Goal: Complete application form: Complete application form

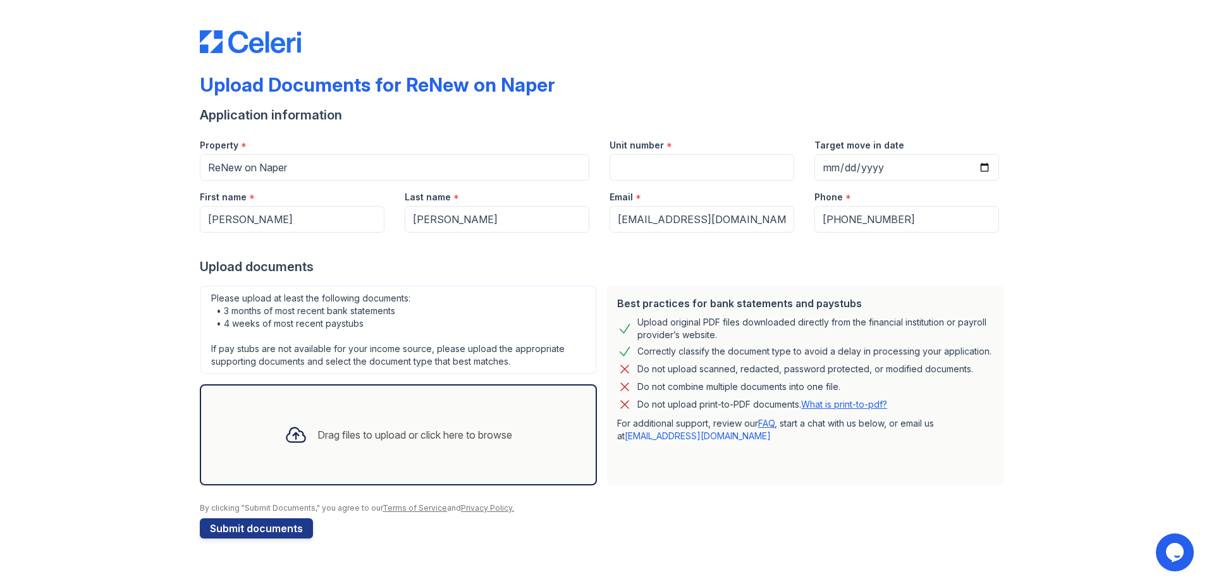
click at [378, 356] on div "Drag files to upload or click here to browse" at bounding box center [414, 434] width 195 height 15
click at [363, 356] on div "Drag files to upload or click here to browse" at bounding box center [414, 434] width 195 height 15
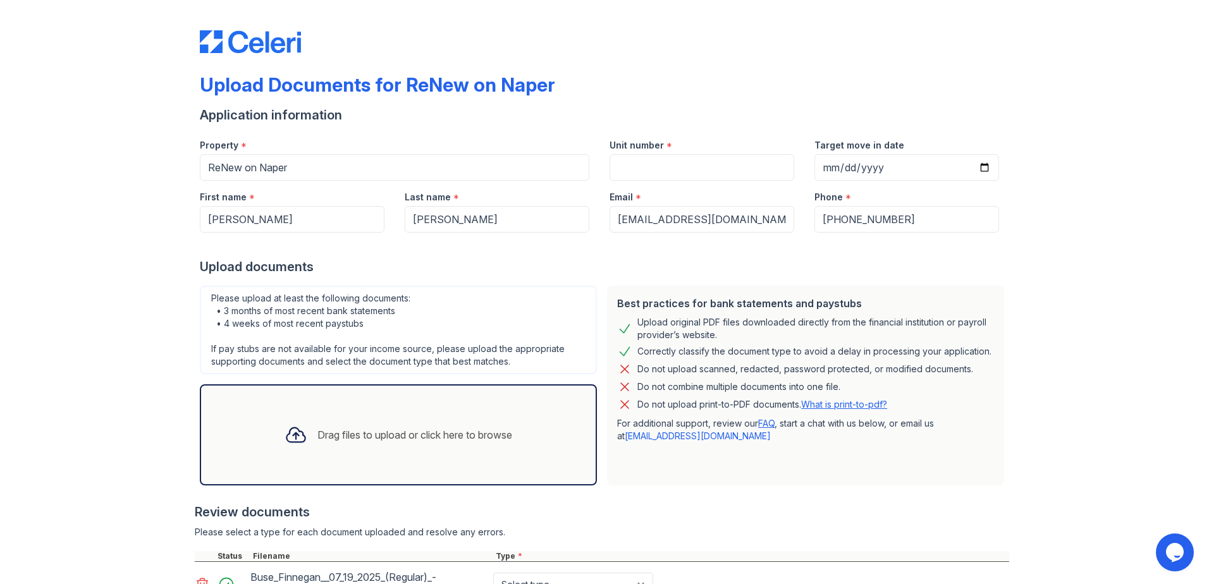
click at [374, 356] on div "Drag files to upload or click here to browse" at bounding box center [414, 434] width 195 height 15
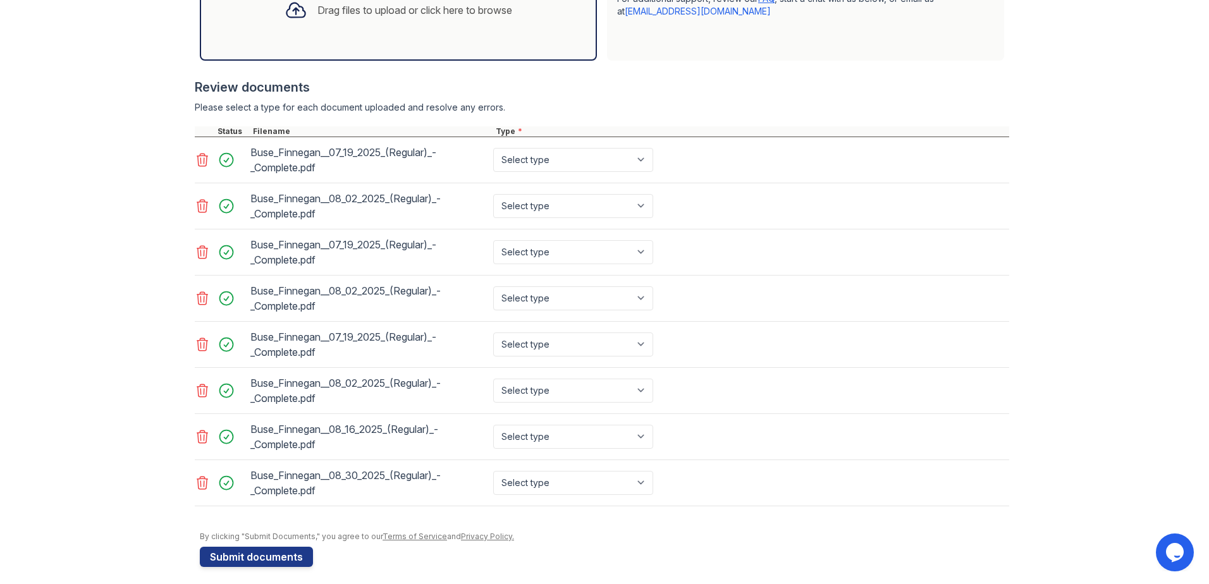
scroll to position [433, 0]
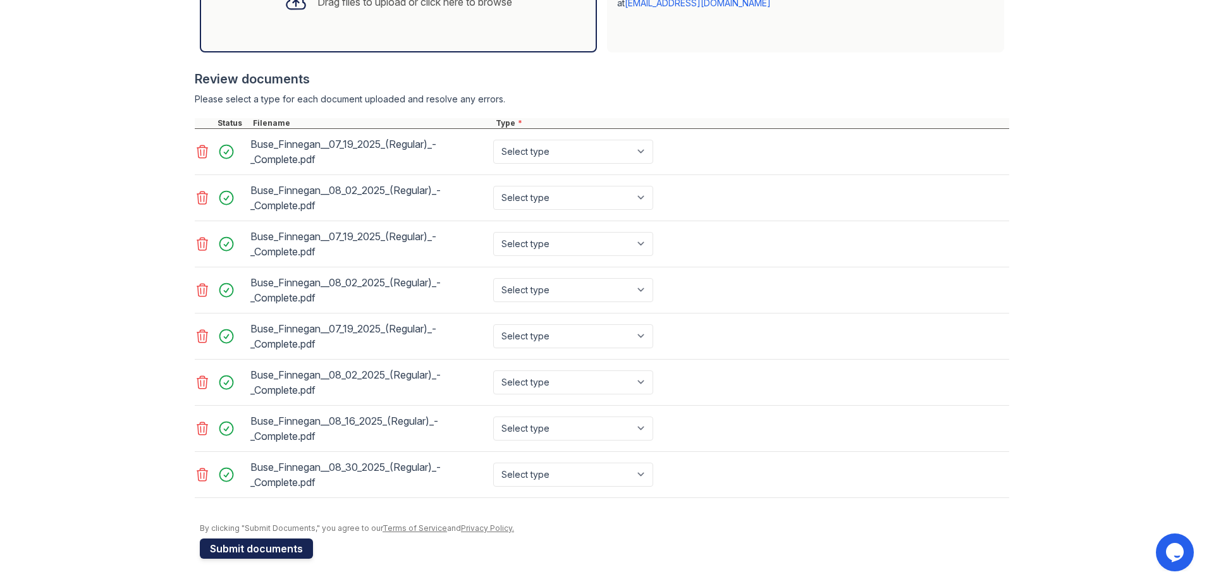
click at [283, 356] on button "Submit documents" at bounding box center [256, 549] width 113 height 20
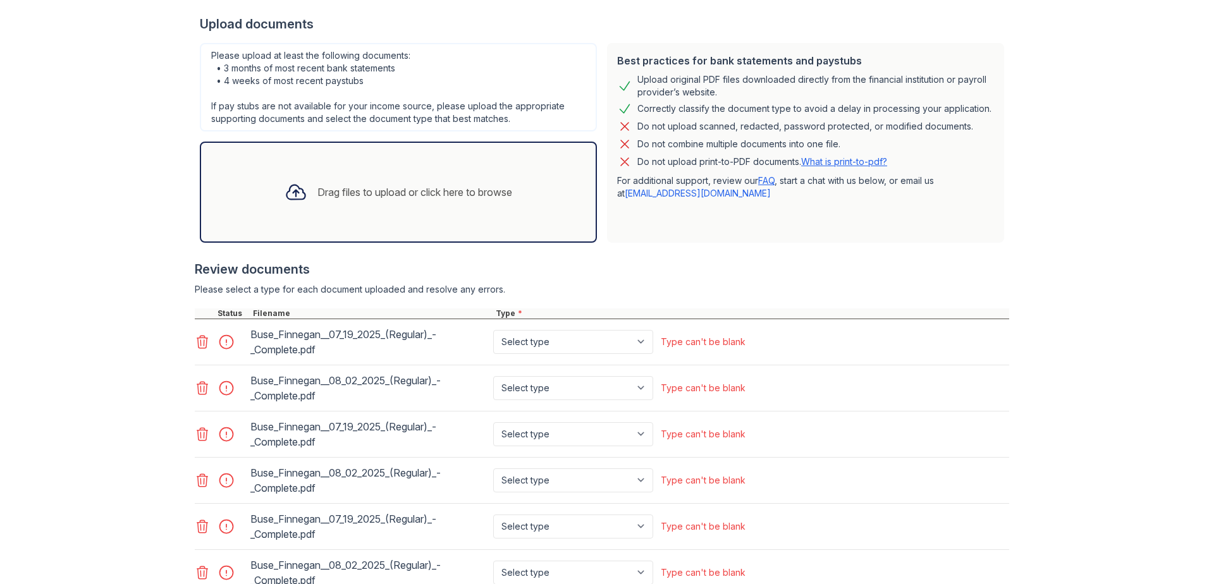
scroll to position [316, 0]
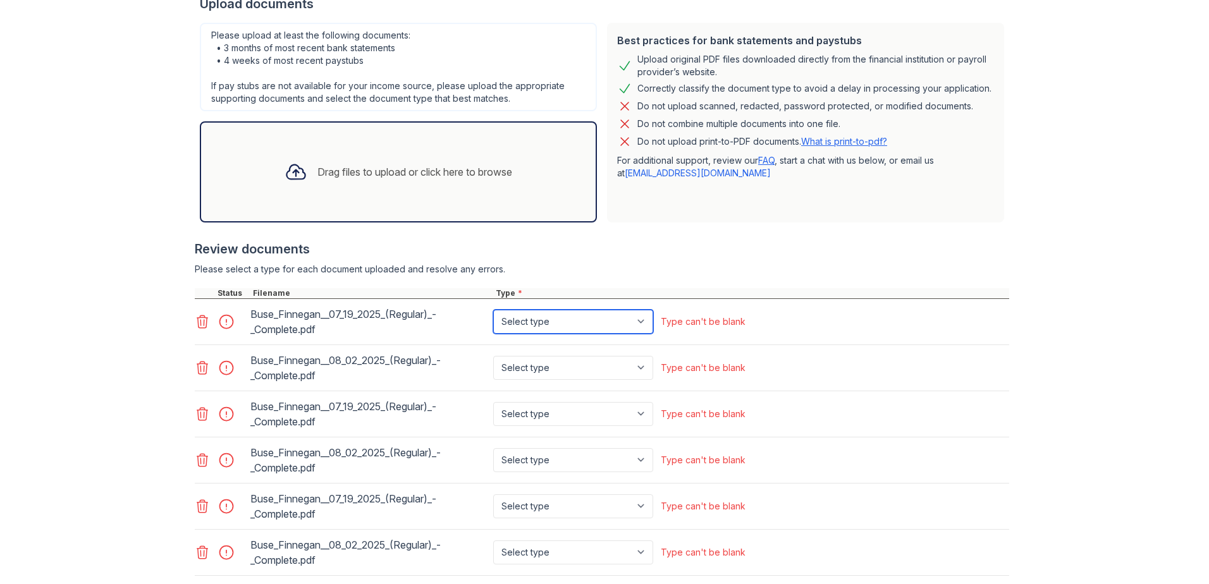
click at [589, 324] on select "Select type Paystub Bank Statement Offer Letter Tax Documents Benefit Award Let…" at bounding box center [573, 322] width 160 height 24
select select "paystub"
click at [493, 310] on select "Select type Paystub Bank Statement Offer Letter Tax Documents Benefit Award Let…" at bounding box center [573, 322] width 160 height 24
click at [559, 349] on div "Buse_Finnegan__08_02_2025_(Regular)_-_Complete.pdf Select type Paystub Bank Sta…" at bounding box center [602, 368] width 814 height 46
click at [555, 356] on select "Select type Paystub Bank Statement Offer Letter Tax Documents Benefit Award Let…" at bounding box center [573, 368] width 160 height 24
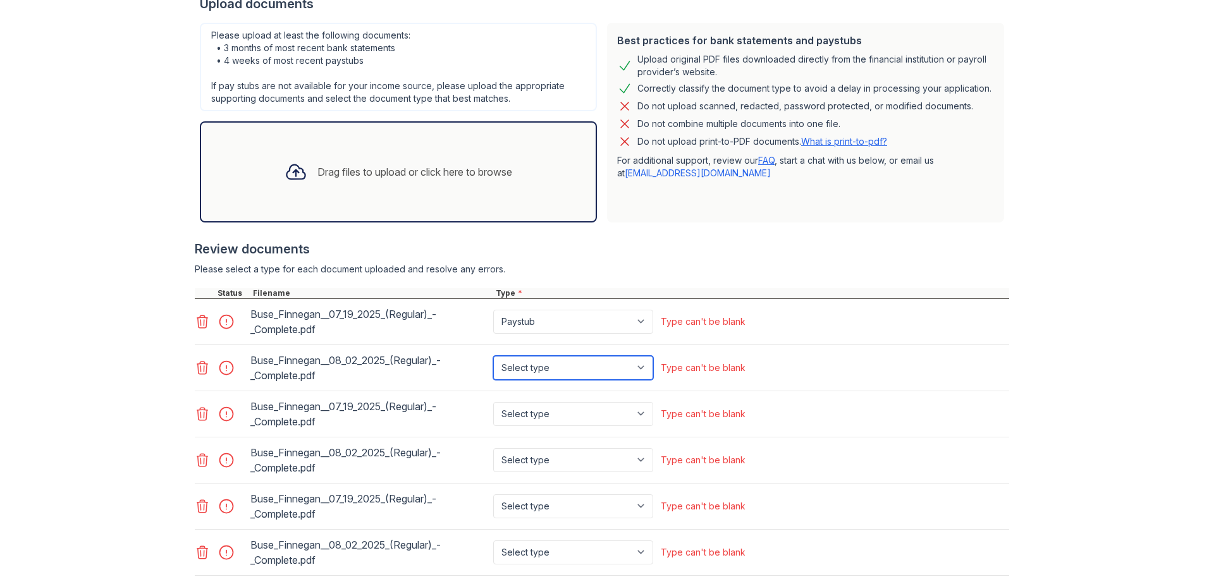
select select "paystub"
click at [493, 356] on select "Select type Paystub Bank Statement Offer Letter Tax Documents Benefit Award Let…" at bounding box center [573, 368] width 160 height 24
drag, startPoint x: 548, startPoint y: 419, endPoint x: 546, endPoint y: 427, distance: 8.9
click at [548, 356] on select "Select type Paystub Bank Statement Offer Letter Tax Documents Benefit Award Let…" at bounding box center [573, 414] width 160 height 24
select select "paystub"
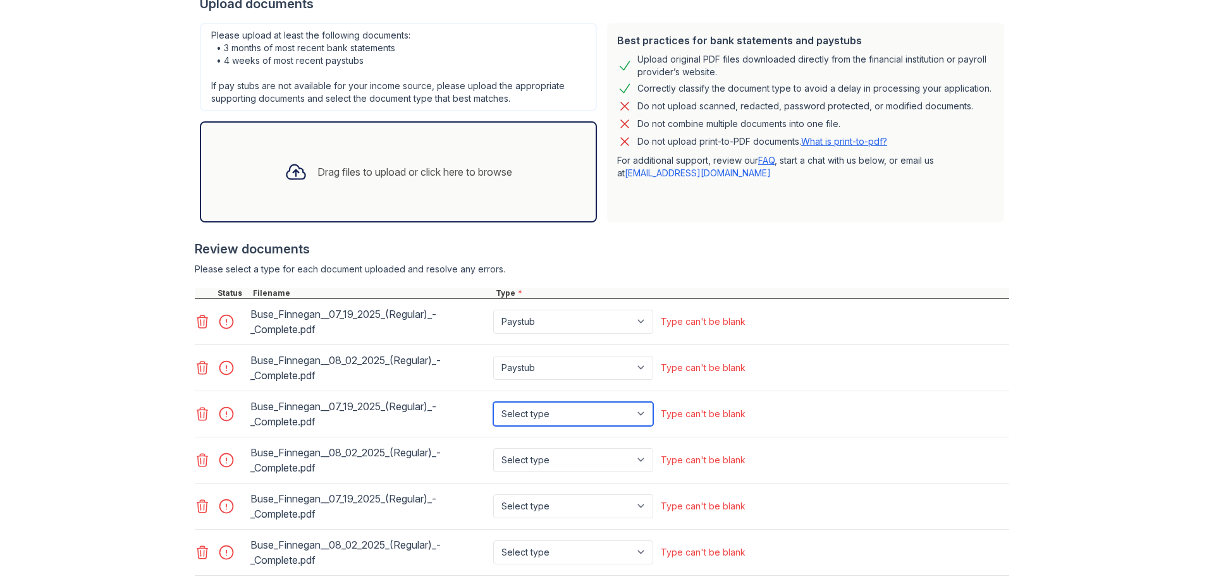
click at [493, 356] on select "Select type Paystub Bank Statement Offer Letter Tax Documents Benefit Award Let…" at bounding box center [573, 414] width 160 height 24
click at [545, 356] on select "Select type Paystub Bank Statement Offer Letter Tax Documents Benefit Award Let…" at bounding box center [573, 460] width 160 height 24
select select "paystub"
click at [493, 356] on select "Select type Paystub Bank Statement Offer Letter Tax Documents Benefit Award Let…" at bounding box center [573, 460] width 160 height 24
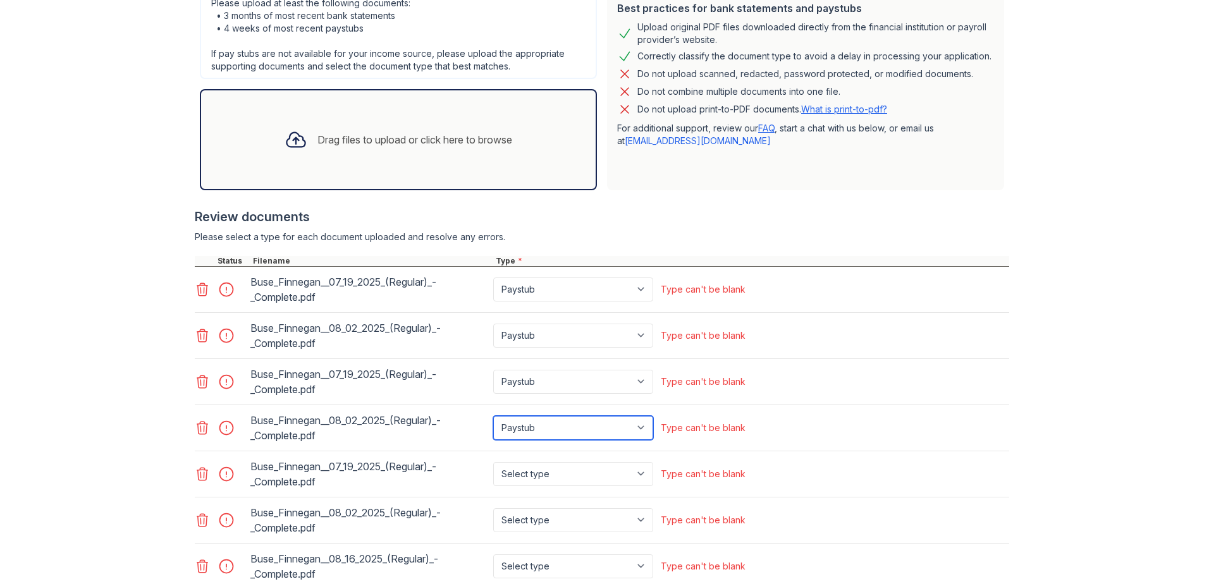
scroll to position [379, 0]
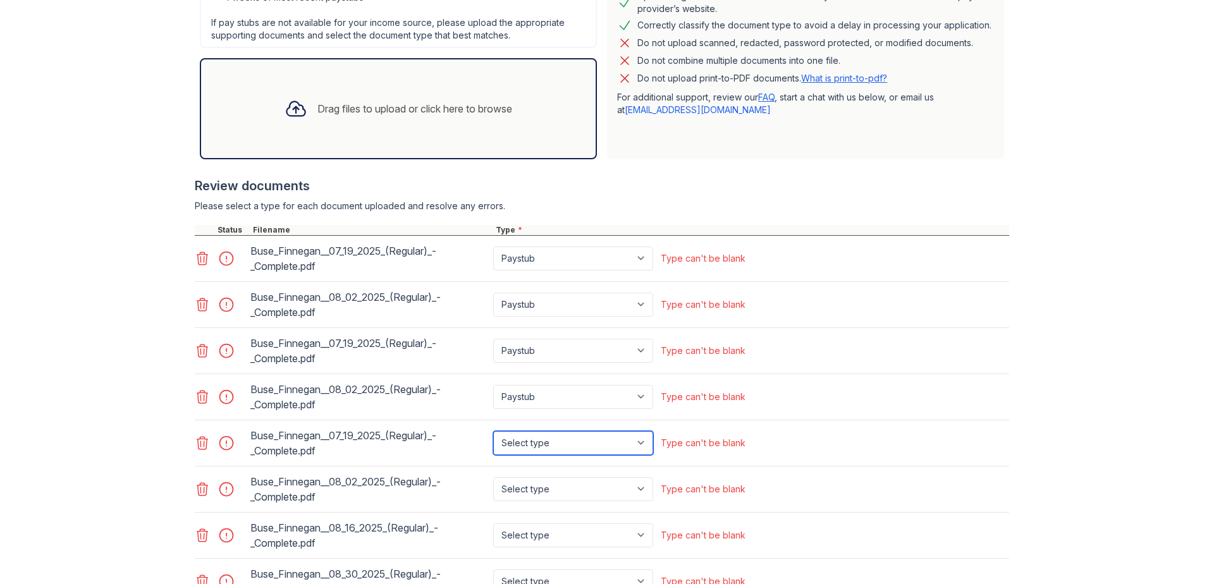
click at [516, 356] on select "Select type Paystub Bank Statement Offer Letter Tax Documents Benefit Award Let…" at bounding box center [573, 443] width 160 height 24
select select "paystub"
click at [493, 356] on select "Select type Paystub Bank Statement Offer Letter Tax Documents Benefit Award Let…" at bounding box center [573, 443] width 160 height 24
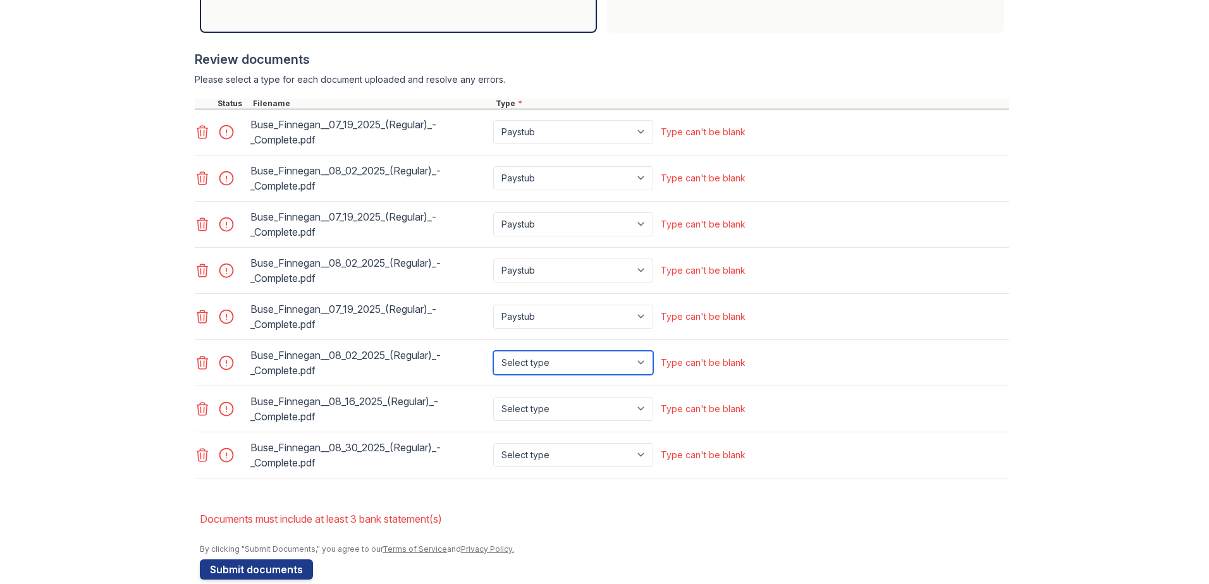
click at [521, 356] on select "Select type Paystub Bank Statement Offer Letter Tax Documents Benefit Award Let…" at bounding box center [573, 363] width 160 height 24
select select "paystub"
click at [493, 351] on select "Select type Paystub Bank Statement Offer Letter Tax Documents Benefit Award Let…" at bounding box center [573, 363] width 160 height 24
click at [524, 356] on select "Select type Paystub Bank Statement Offer Letter Tax Documents Benefit Award Let…" at bounding box center [573, 409] width 160 height 24
select select "paystub"
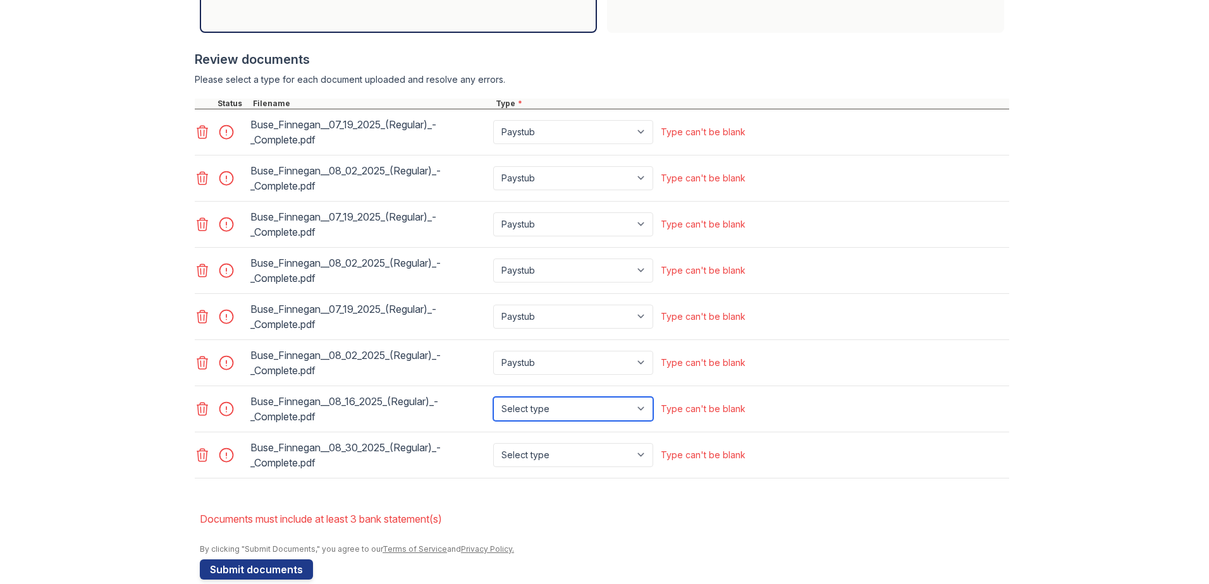
click at [493, 356] on select "Select type Paystub Bank Statement Offer Letter Tax Documents Benefit Award Let…" at bounding box center [573, 409] width 160 height 24
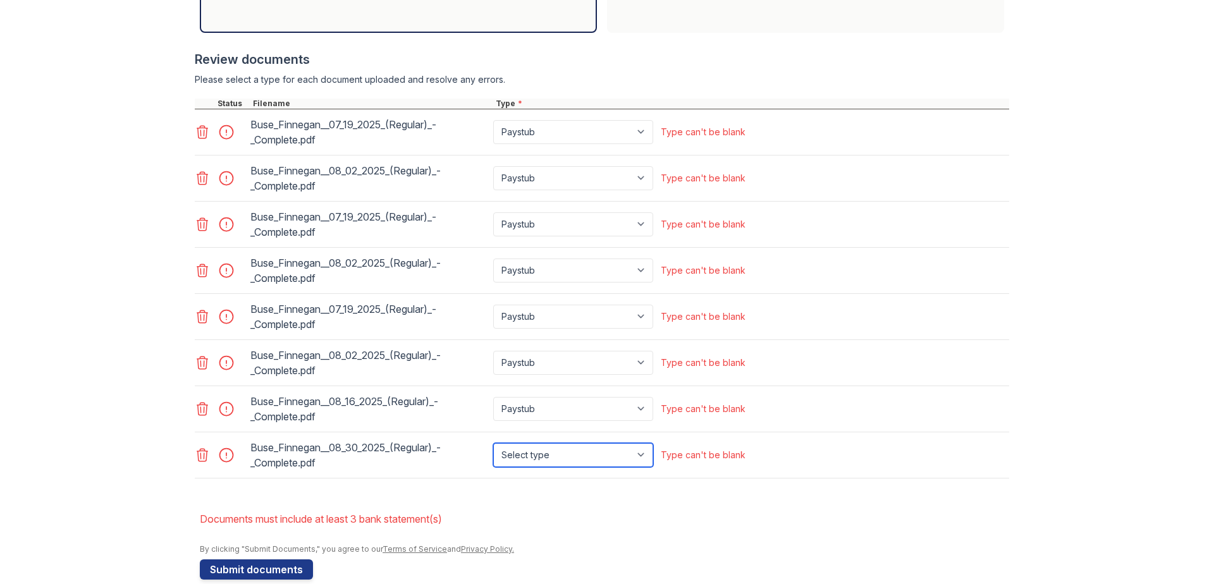
click at [533, 356] on select "Select type Paystub Bank Statement Offer Letter Tax Documents Benefit Award Let…" at bounding box center [573, 455] width 160 height 24
select select "paystub"
click at [493, 356] on select "Select type Paystub Bank Statement Offer Letter Tax Documents Benefit Award Let…" at bounding box center [573, 455] width 160 height 24
click at [583, 356] on li "Documents must include at least 3 bank statement(s)" at bounding box center [604, 519] width 809 height 25
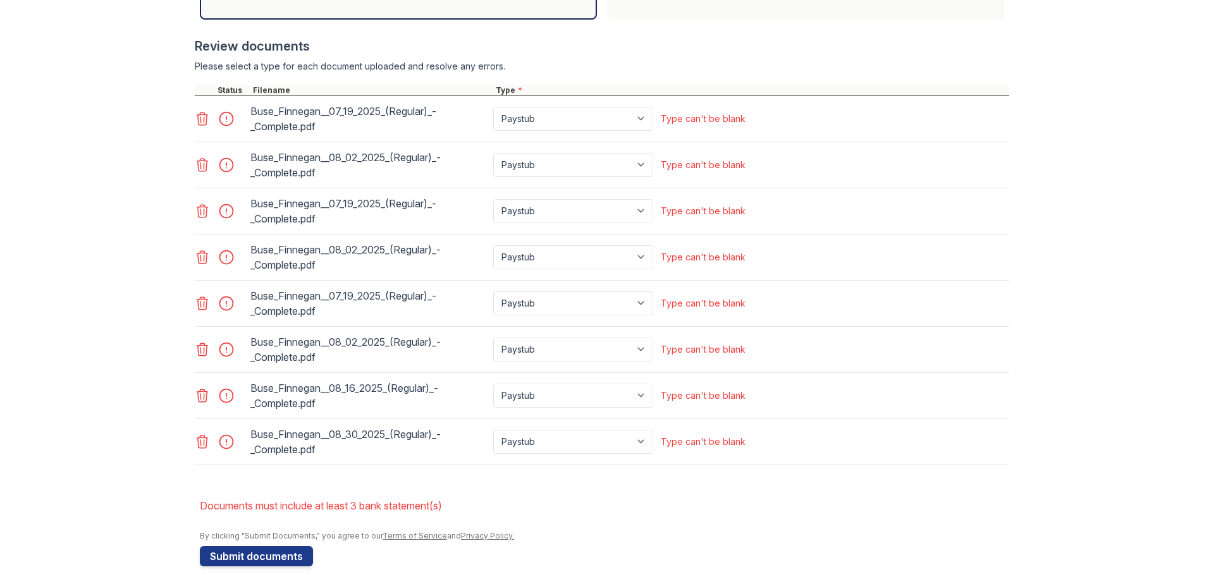
scroll to position [527, 0]
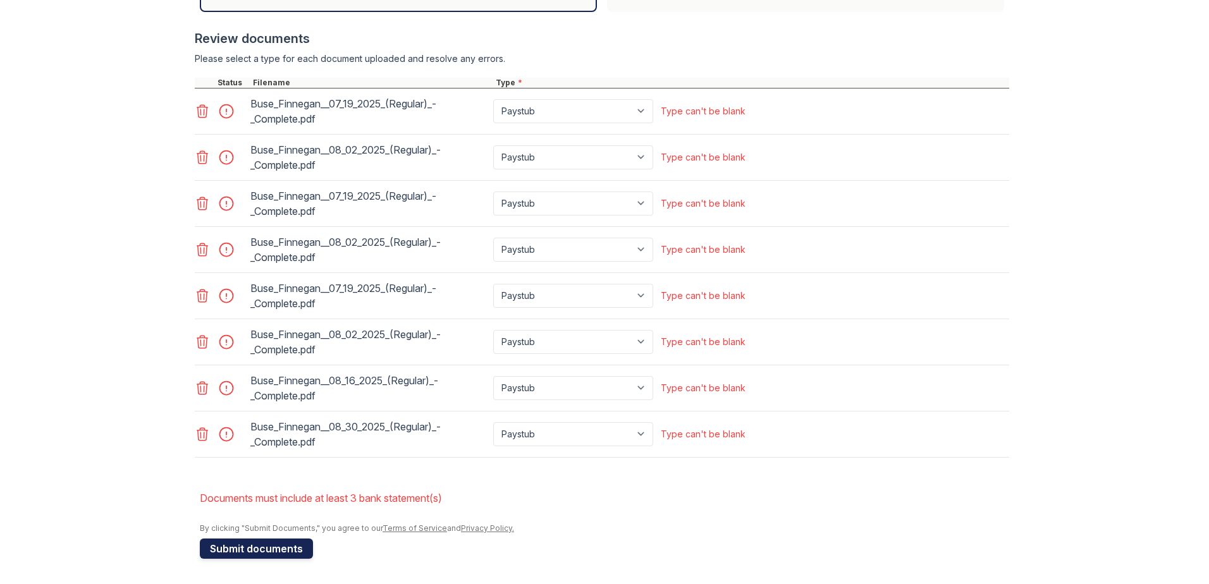
click at [247, 356] on button "Submit documents" at bounding box center [256, 549] width 113 height 20
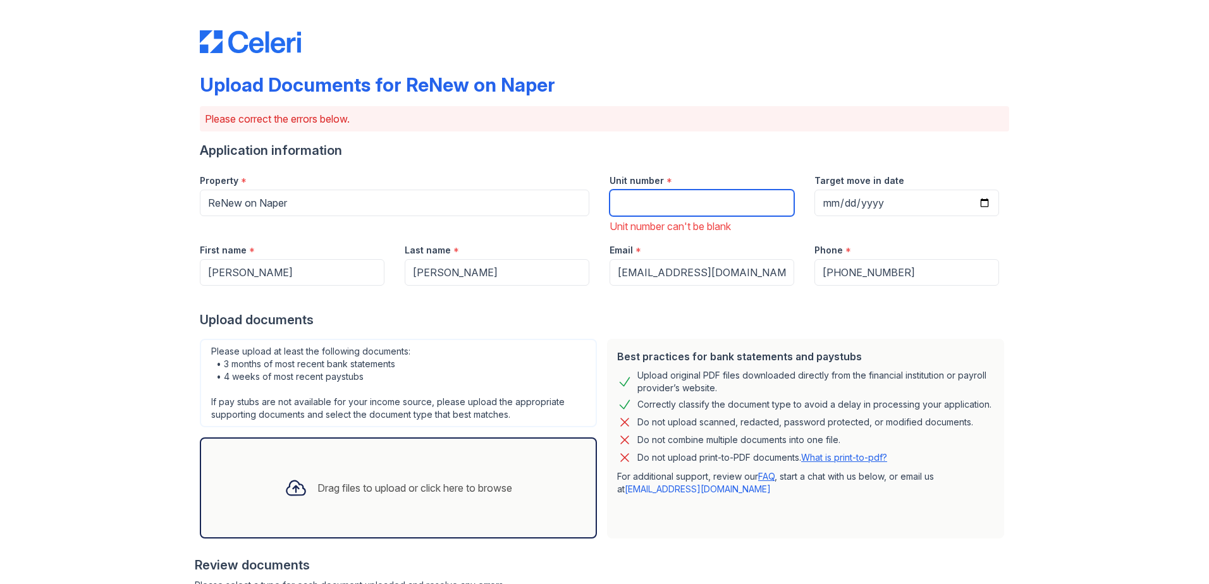
click at [646, 206] on input "Unit number" at bounding box center [702, 203] width 185 height 27
type input "7"
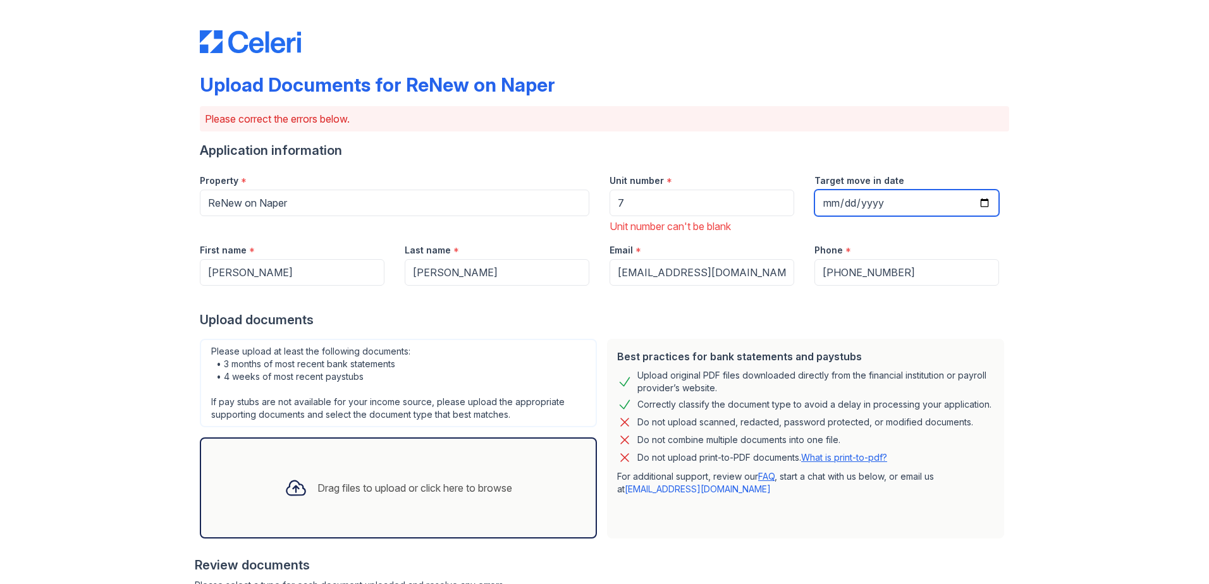
click at [804, 210] on input "Target move in date" at bounding box center [906, 203] width 185 height 27
type input "[DATE]"
click at [148, 274] on div "Upload Documents for ReNew on Naper Please correct the errors below. Applicatio…" at bounding box center [604, 555] width 1169 height 1111
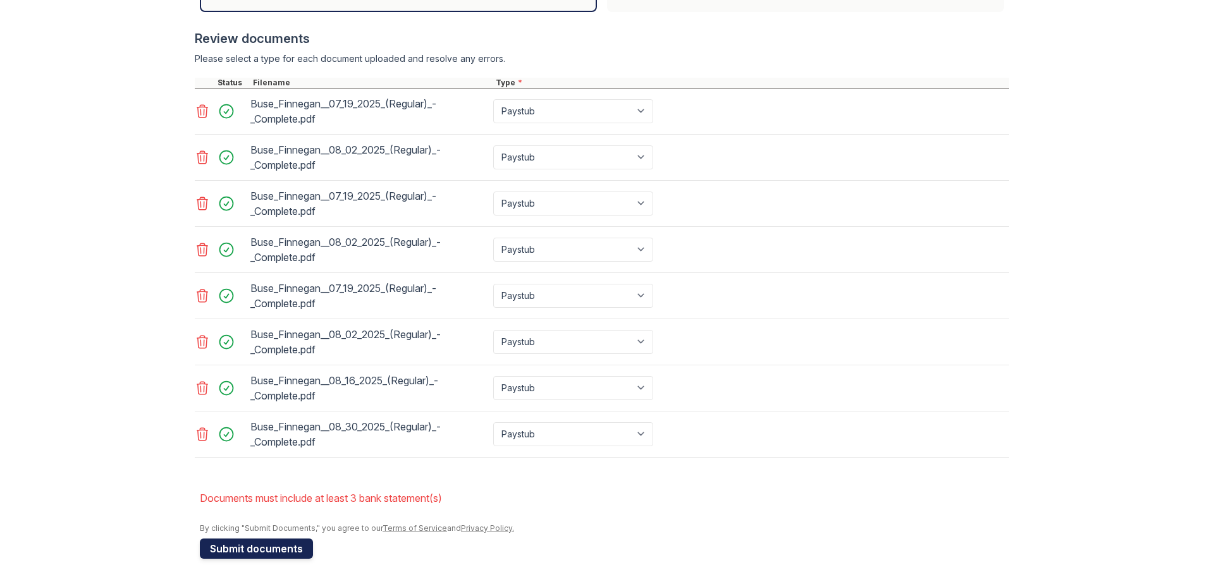
click at [250, 356] on button "Submit documents" at bounding box center [256, 549] width 113 height 20
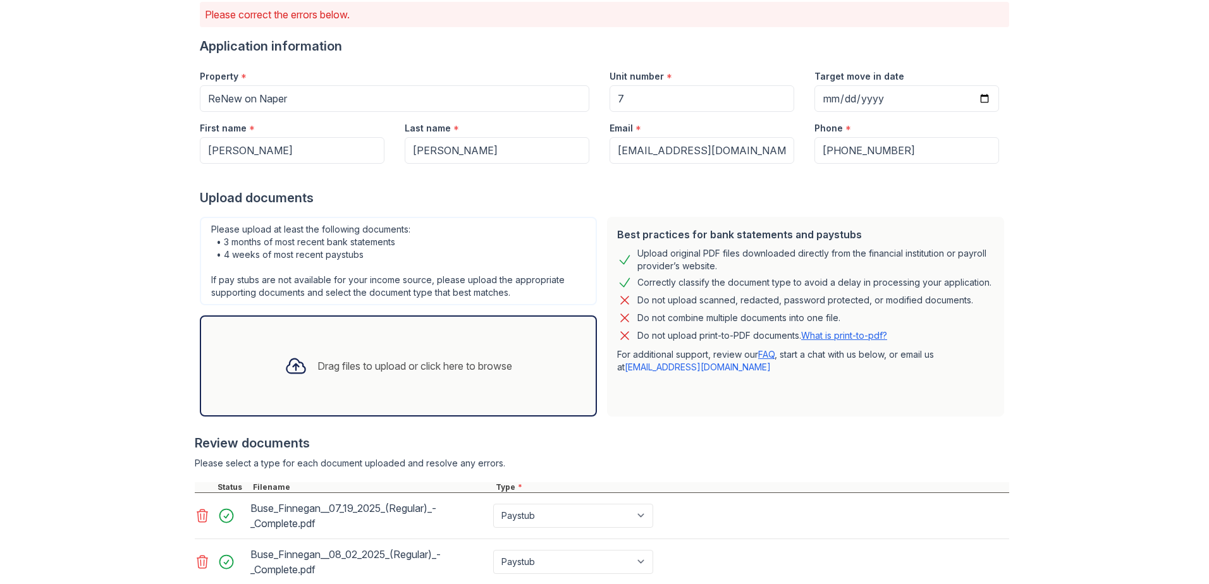
scroll to position [126, 0]
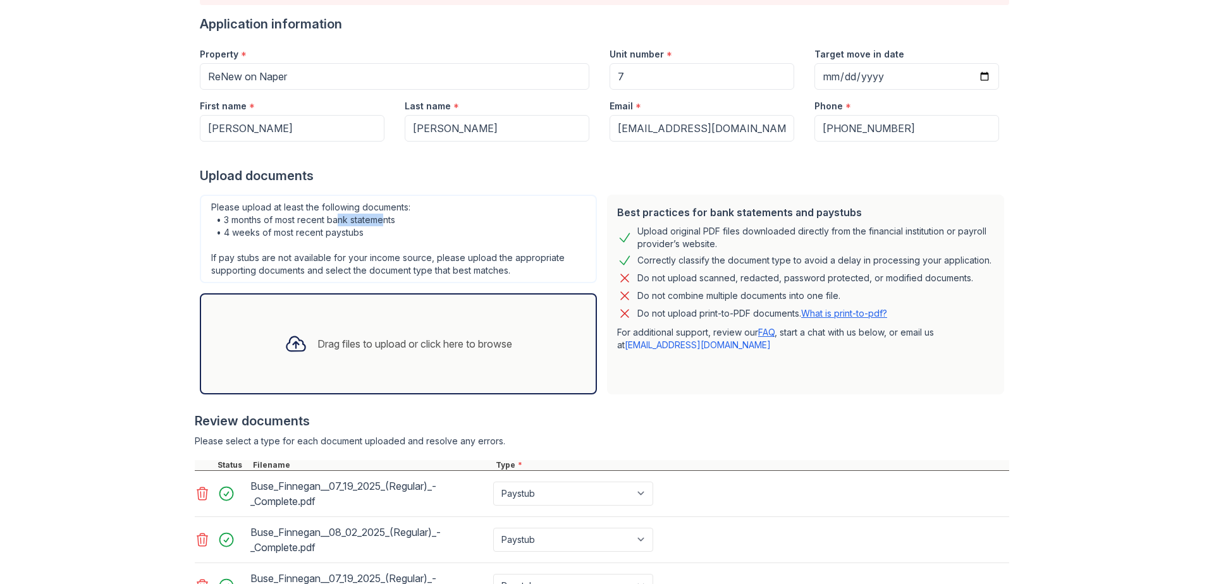
drag, startPoint x: 334, startPoint y: 221, endPoint x: 378, endPoint y: 217, distance: 44.4
click at [378, 217] on div "Please upload at least the following documents: • 3 months of most recent bank …" at bounding box center [398, 239] width 397 height 89
drag, startPoint x: 378, startPoint y: 217, endPoint x: 324, endPoint y: 218, distance: 53.8
click at [324, 218] on div "Please upload at least the following documents: • 3 months of most recent bank …" at bounding box center [398, 239] width 397 height 89
drag, startPoint x: 262, startPoint y: 219, endPoint x: 319, endPoint y: 219, distance: 57.5
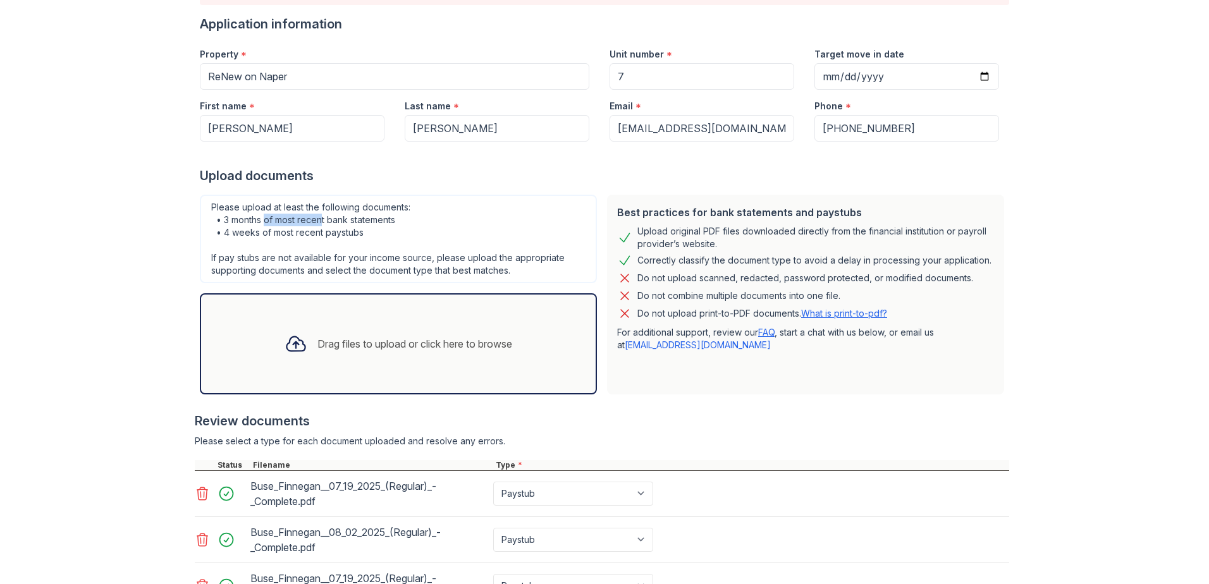
click at [319, 219] on div "Please upload at least the following documents: • 3 months of most recent bank …" at bounding box center [398, 239] width 397 height 89
drag, startPoint x: 319, startPoint y: 219, endPoint x: 361, endPoint y: 223, distance: 41.9
click at [361, 223] on div "Please upload at least the following documents: • 3 months of most recent bank …" at bounding box center [398, 239] width 397 height 89
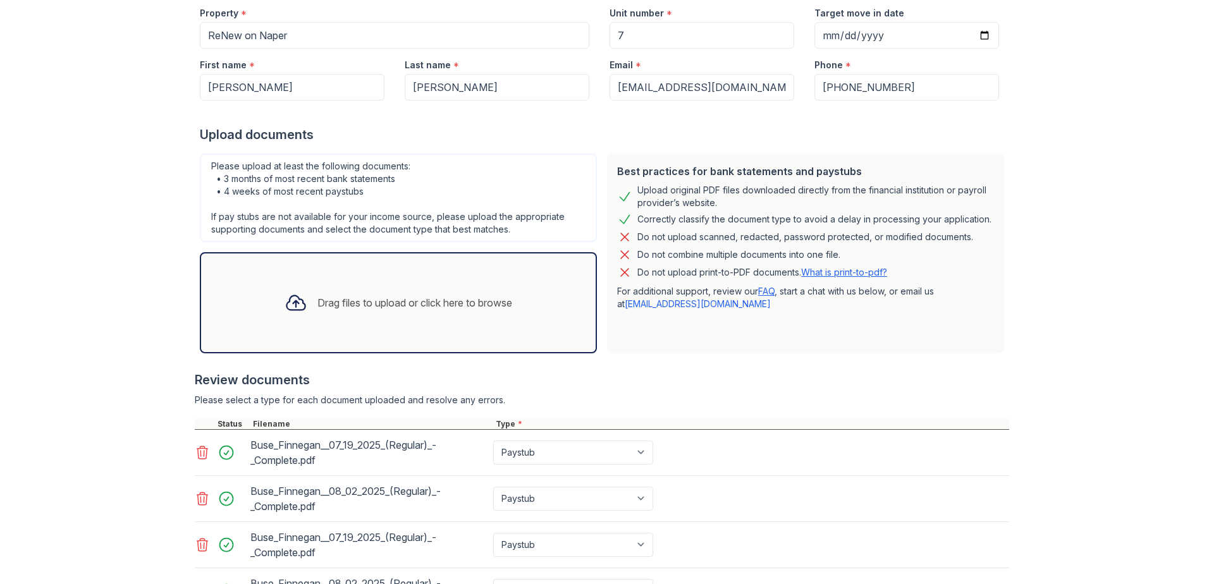
scroll to position [190, 0]
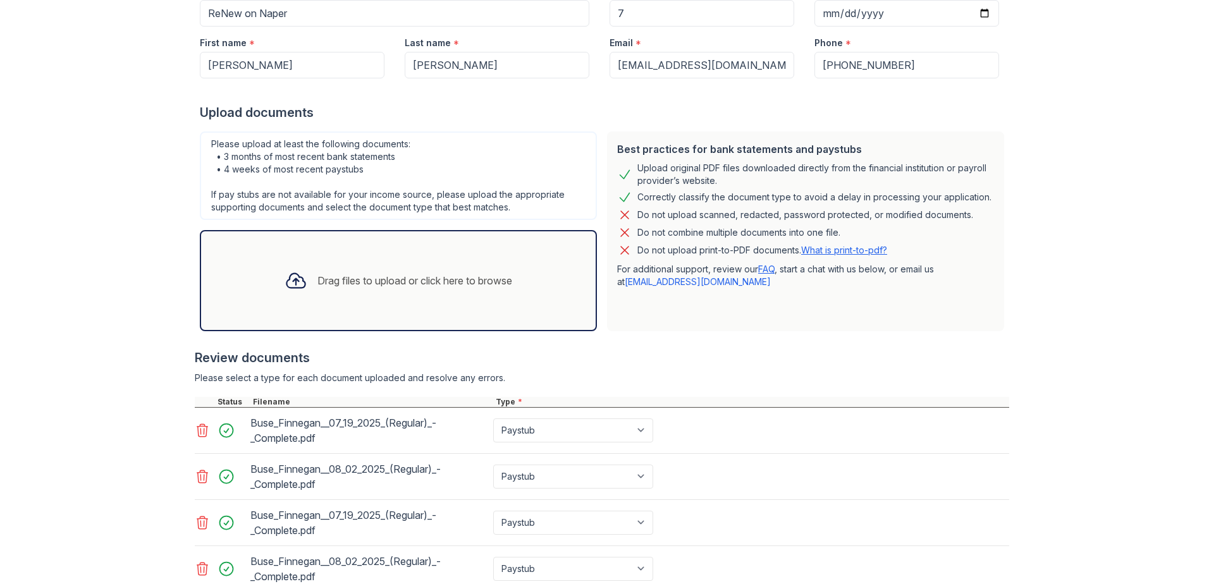
click at [417, 273] on div "Drag files to upload or click here to browse" at bounding box center [414, 280] width 195 height 15
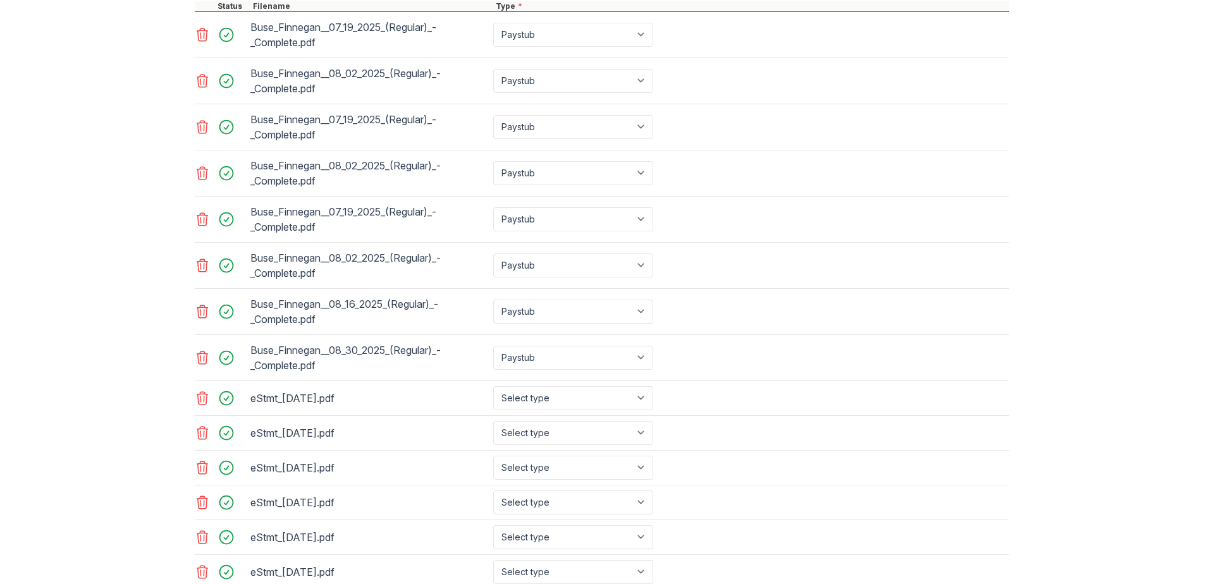
scroll to position [718, 0]
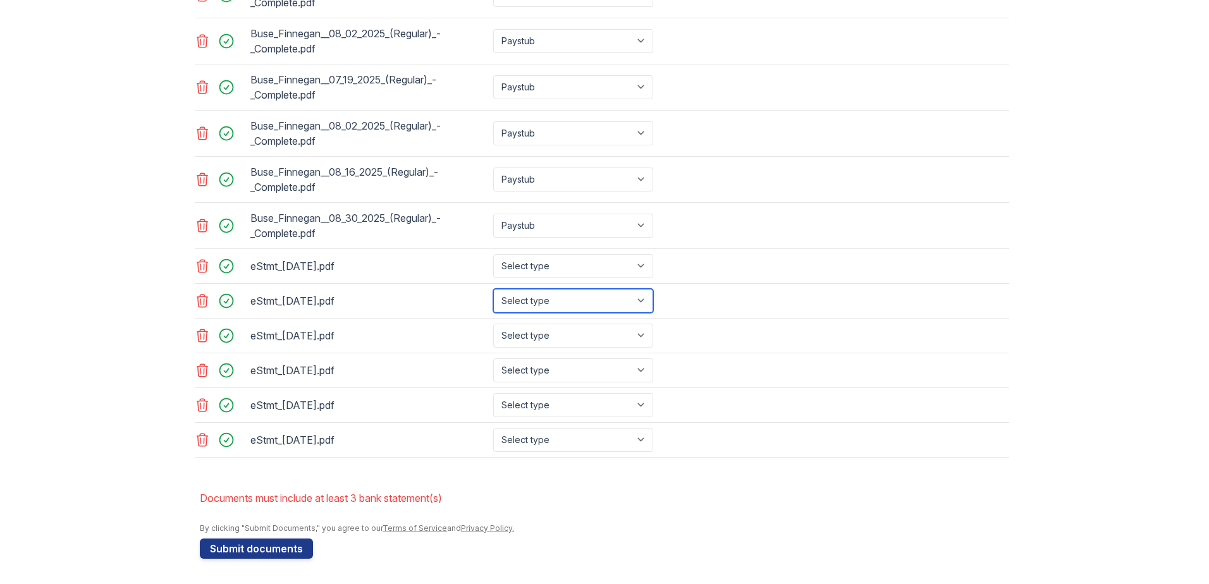
click at [542, 302] on select "Select type Paystub Bank Statement Offer Letter Tax Documents Benefit Award Let…" at bounding box center [573, 301] width 160 height 24
select select "bank_statement"
click at [493, 289] on select "Select type Paystub Bank Statement Offer Letter Tax Documents Benefit Award Let…" at bounding box center [573, 301] width 160 height 24
click at [538, 324] on select "Select type Paystub Bank Statement Offer Letter Tax Documents Benefit Award Let…" at bounding box center [573, 336] width 160 height 24
select select "bank_statement"
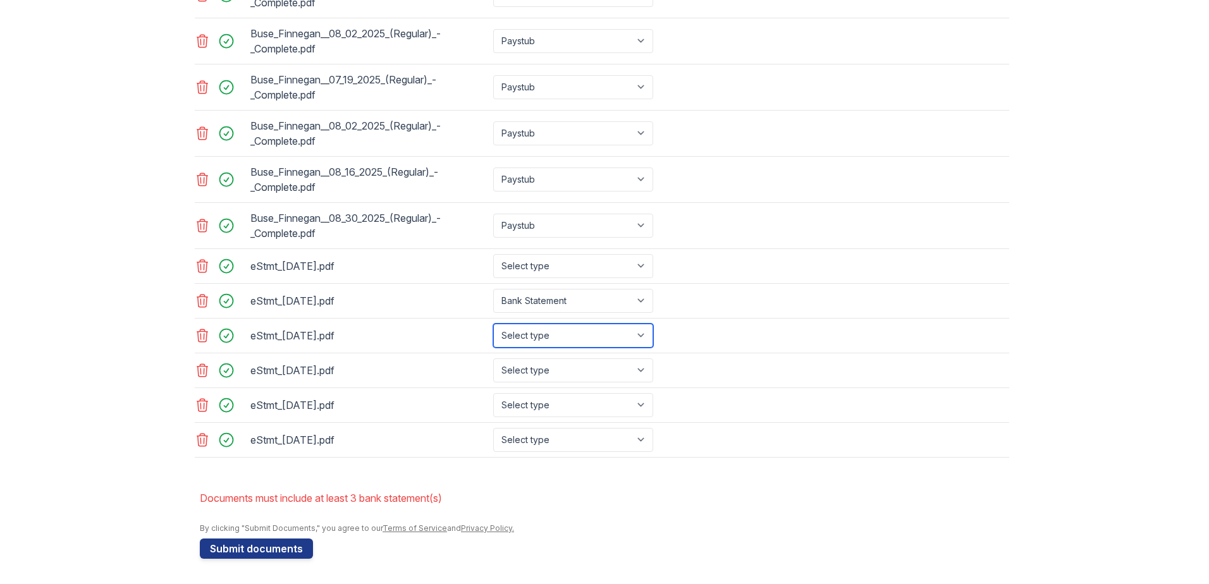
click at [493, 324] on select "Select type Paystub Bank Statement Offer Letter Tax Documents Benefit Award Let…" at bounding box center [573, 336] width 160 height 24
click at [541, 356] on select "Select type Paystub Bank Statement Offer Letter Tax Documents Benefit Award Let…" at bounding box center [573, 371] width 160 height 24
select select "bank_statement"
click at [493, 356] on select "Select type Paystub Bank Statement Offer Letter Tax Documents Benefit Award Let…" at bounding box center [573, 371] width 160 height 24
click at [541, 356] on select "Select type Paystub Bank Statement Offer Letter Tax Documents Benefit Award Let…" at bounding box center [573, 405] width 160 height 24
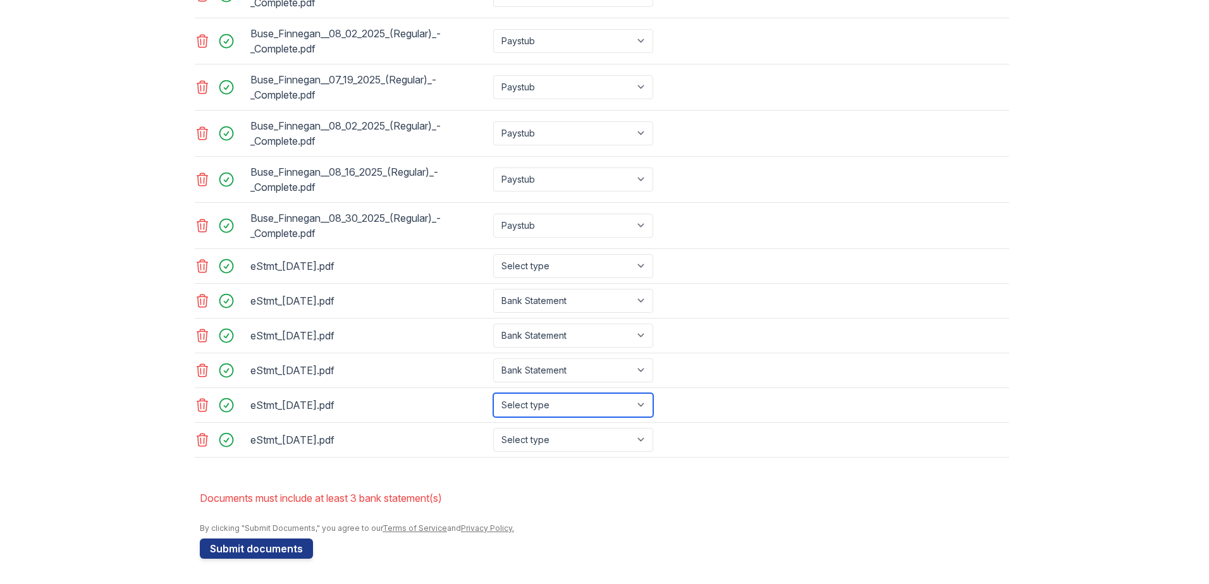
select select "bank_statement"
click at [493, 356] on select "Select type Paystub Bank Statement Offer Letter Tax Documents Benefit Award Let…" at bounding box center [573, 405] width 160 height 24
click at [543, 356] on select "Select type Paystub Bank Statement Offer Letter Tax Documents Benefit Award Let…" at bounding box center [573, 440] width 160 height 24
select select "bank_statement"
click at [493, 356] on select "Select type Paystub Bank Statement Offer Letter Tax Documents Benefit Award Let…" at bounding box center [573, 440] width 160 height 24
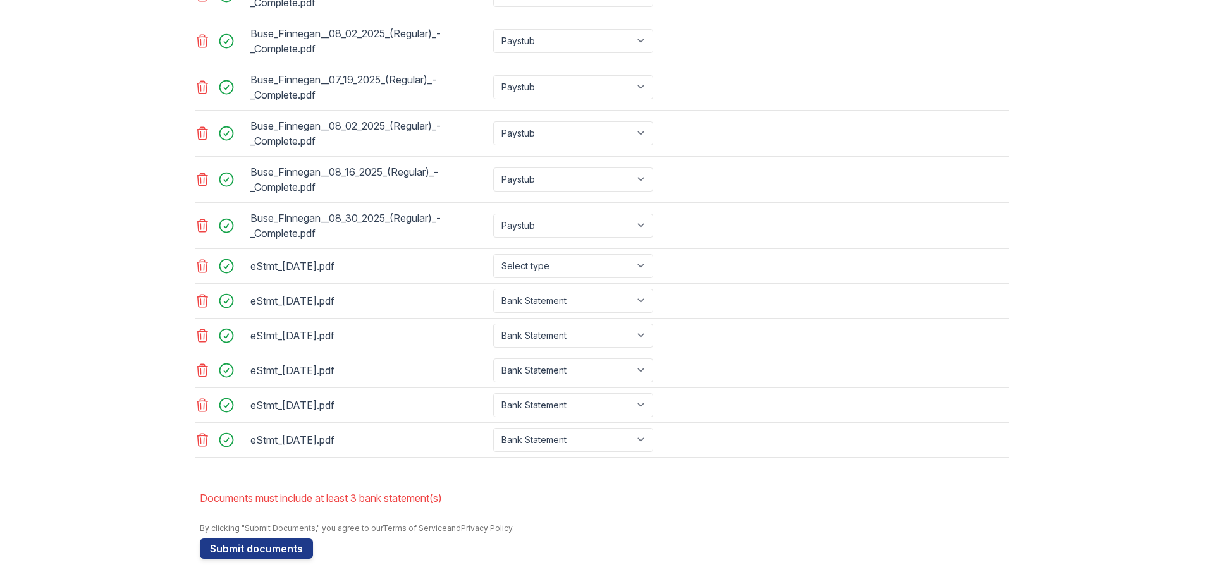
click at [284, 356] on button "Submit documents" at bounding box center [256, 549] width 113 height 20
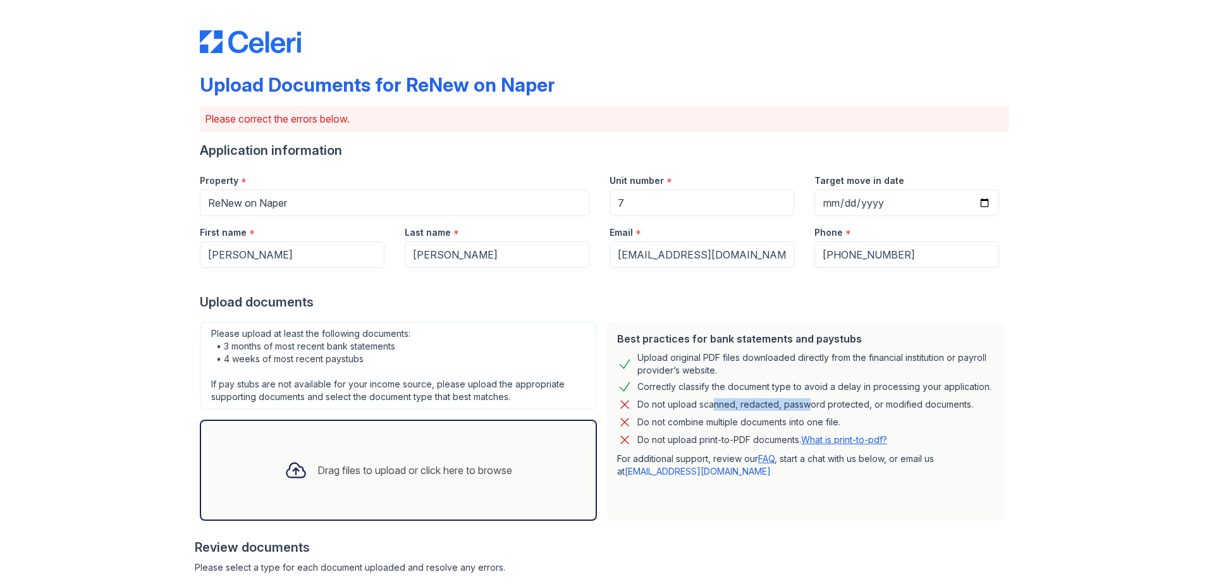
drag, startPoint x: 704, startPoint y: 412, endPoint x: 795, endPoint y: 408, distance: 91.1
click at [795, 356] on div "Do not upload scanned, redacted, password protected, or modified documents." at bounding box center [805, 404] width 336 height 15
drag, startPoint x: 795, startPoint y: 408, endPoint x: 739, endPoint y: 431, distance: 60.9
click at [739, 356] on div "Best practices for bank statements and paystubs Upload original PDF files downl…" at bounding box center [805, 421] width 397 height 200
click at [751, 356] on div "Do not combine multiple documents into one file." at bounding box center [738, 422] width 203 height 15
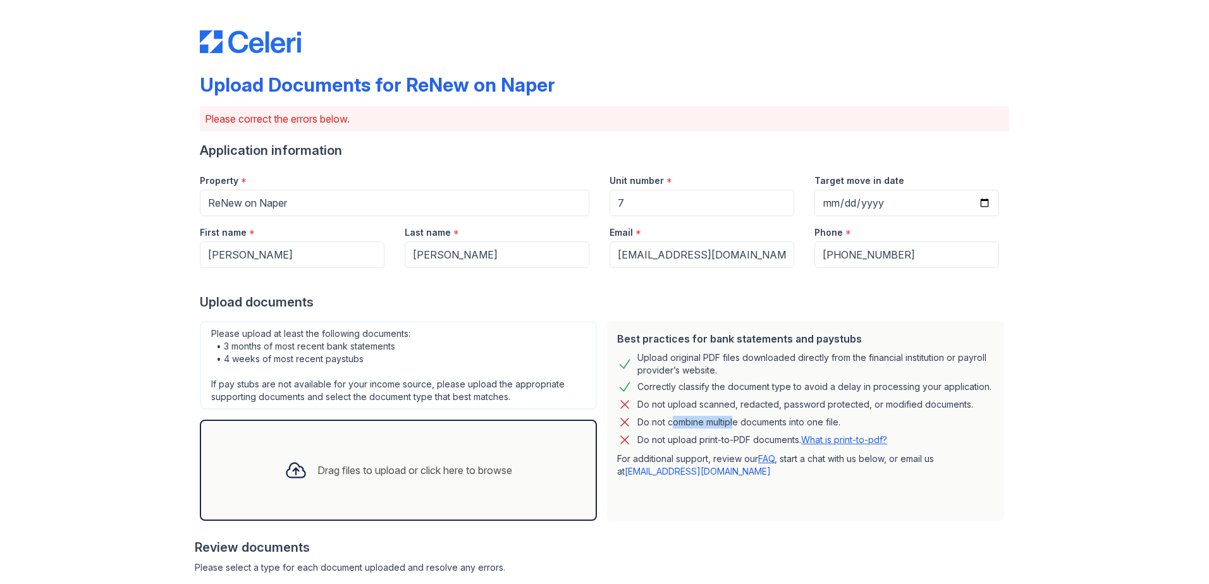
drag, startPoint x: 662, startPoint y: 417, endPoint x: 728, endPoint y: 423, distance: 66.0
click at [728, 356] on div "Do not combine multiple documents into one file." at bounding box center [738, 422] width 203 height 15
drag, startPoint x: 728, startPoint y: 423, endPoint x: 656, endPoint y: 410, distance: 72.7
click at [656, 356] on div "Do not upload scanned, redacted, password protected, or modified documents." at bounding box center [805, 404] width 336 height 15
drag, startPoint x: 670, startPoint y: 405, endPoint x: 746, endPoint y: 407, distance: 75.3
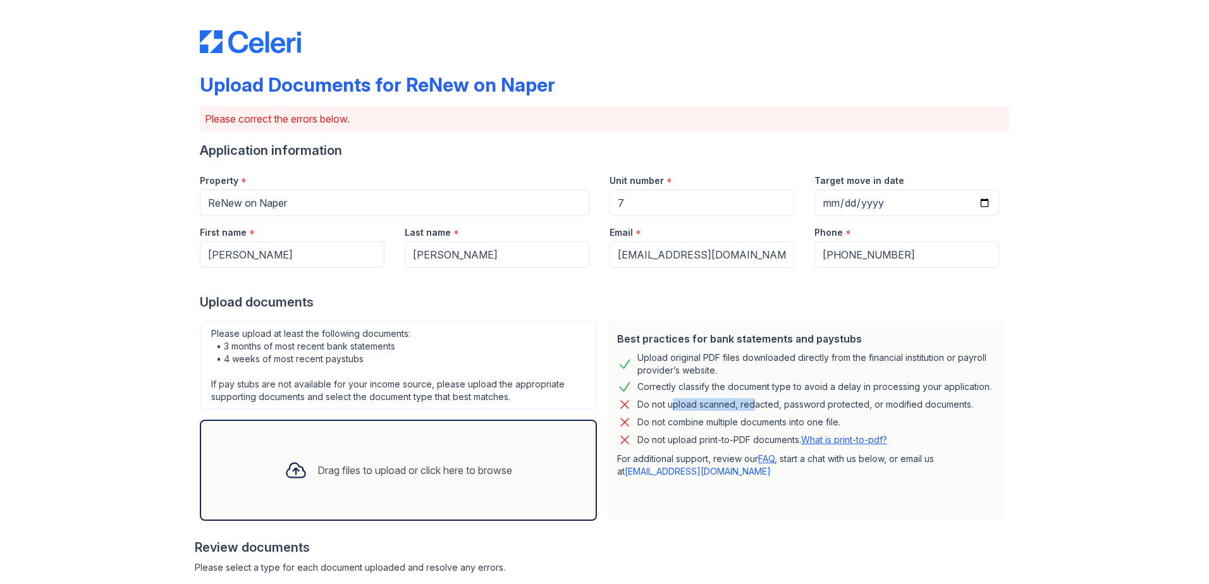
click at [746, 356] on div "Do not upload scanned, redacted, password protected, or modified documents." at bounding box center [805, 404] width 336 height 15
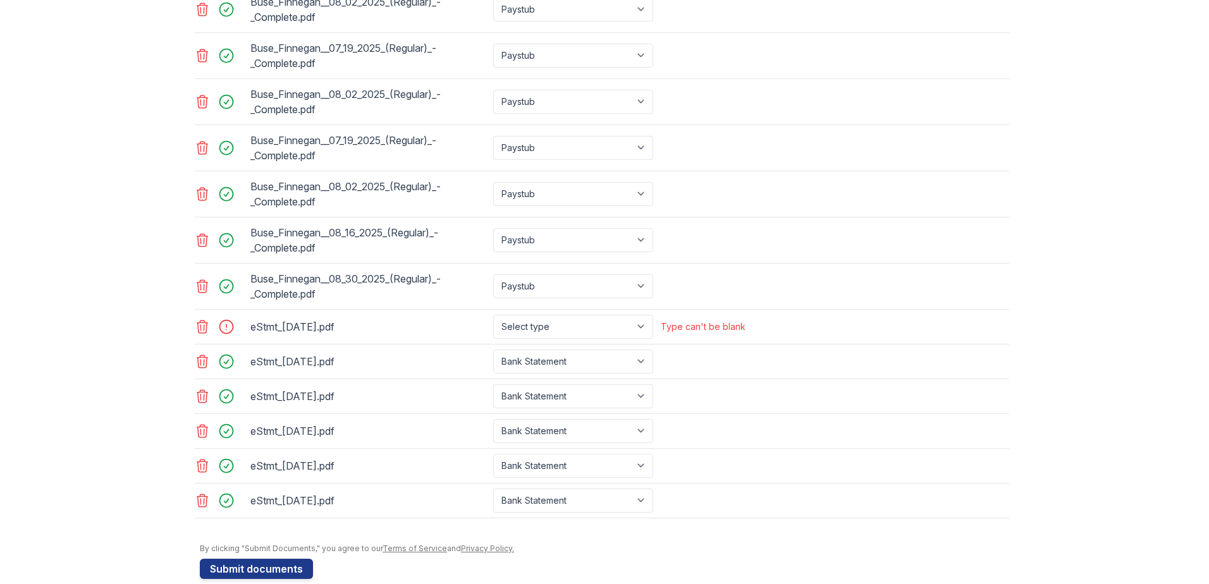
scroll to position [677, 0]
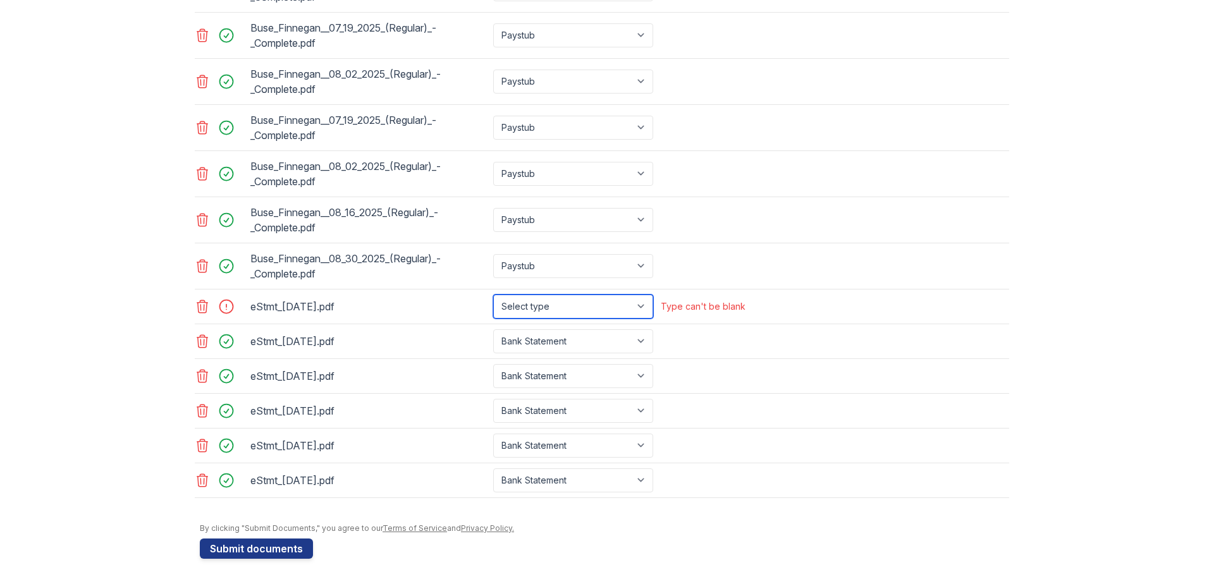
click at [564, 309] on select "Select type Paystub Bank Statement Offer Letter Tax Documents Benefit Award Let…" at bounding box center [573, 307] width 160 height 24
select select "bank_statement"
click at [493, 295] on select "Select type Paystub Bank Statement Offer Letter Tax Documents Benefit Award Let…" at bounding box center [573, 307] width 160 height 24
click at [254, 356] on button "Submit documents" at bounding box center [256, 549] width 113 height 20
